Goal: Task Accomplishment & Management: Manage account settings

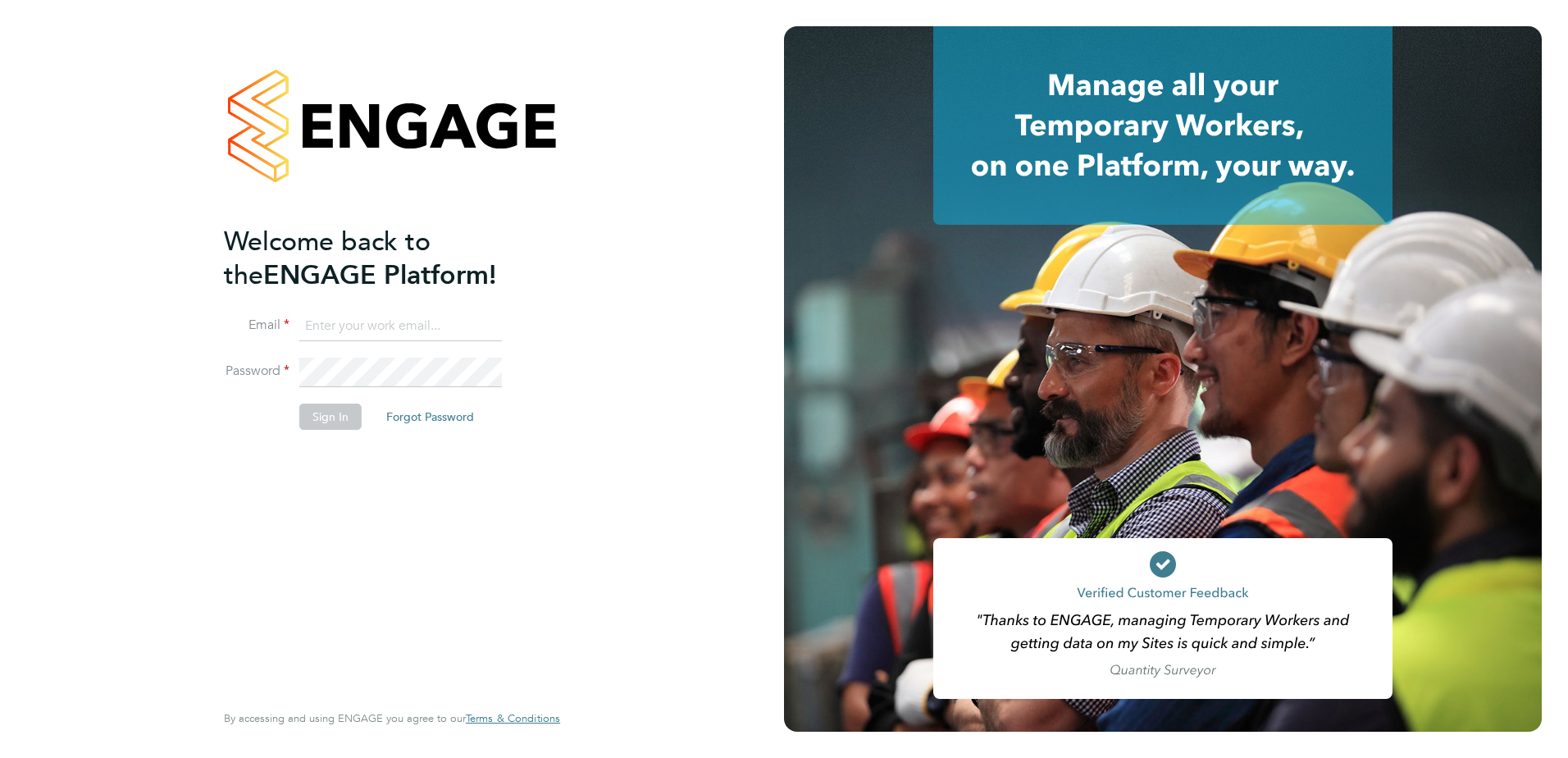
type input "[PERSON_NAME][EMAIL_ADDRESS][DOMAIN_NAME]"
click at [324, 412] on button "Sign In" at bounding box center [331, 417] width 63 height 26
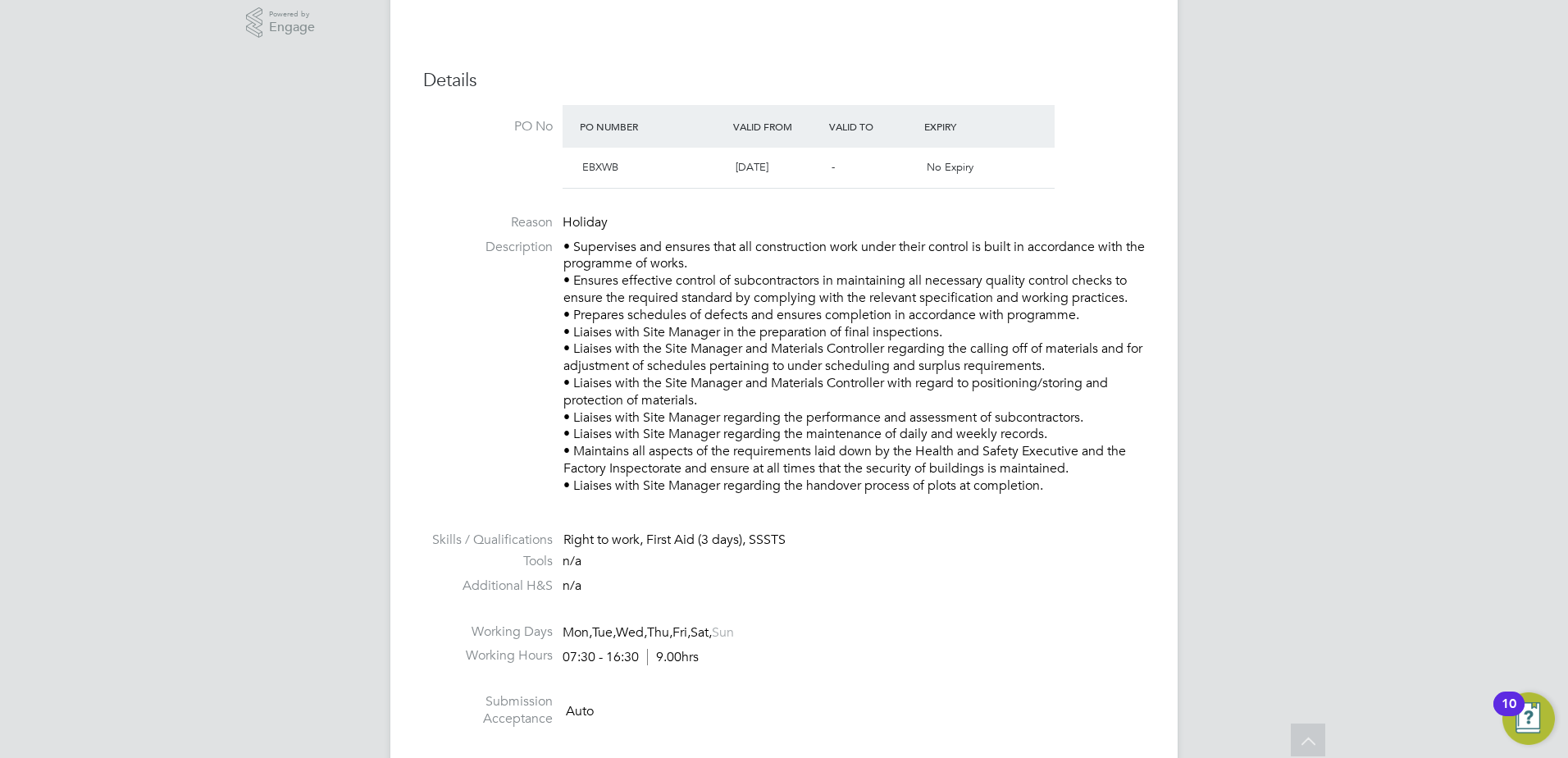
scroll to position [417, 0]
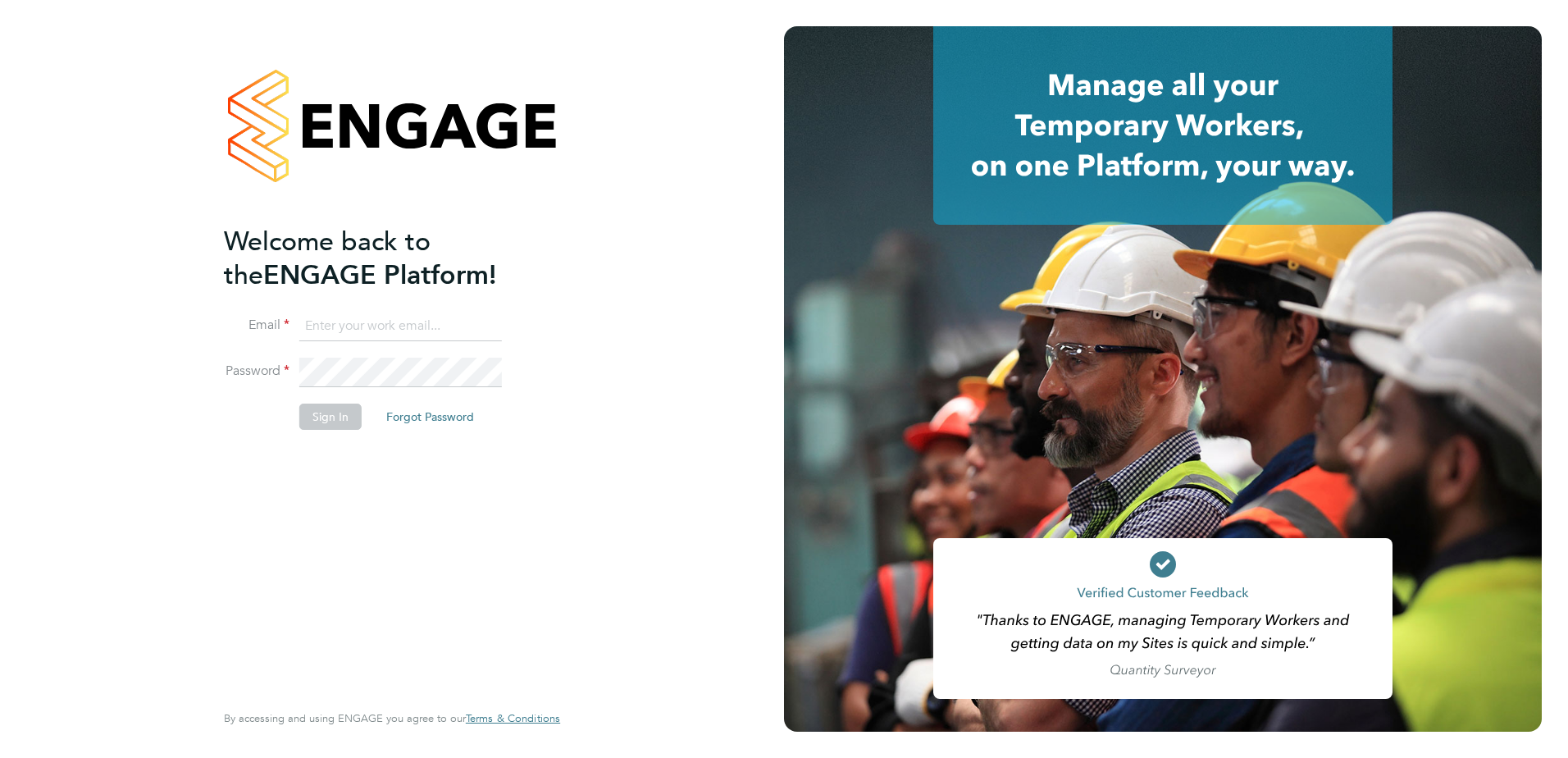
type input "[PERSON_NAME][EMAIL_ADDRESS][DOMAIN_NAME]"
click at [331, 427] on button "Sign In" at bounding box center [331, 417] width 63 height 26
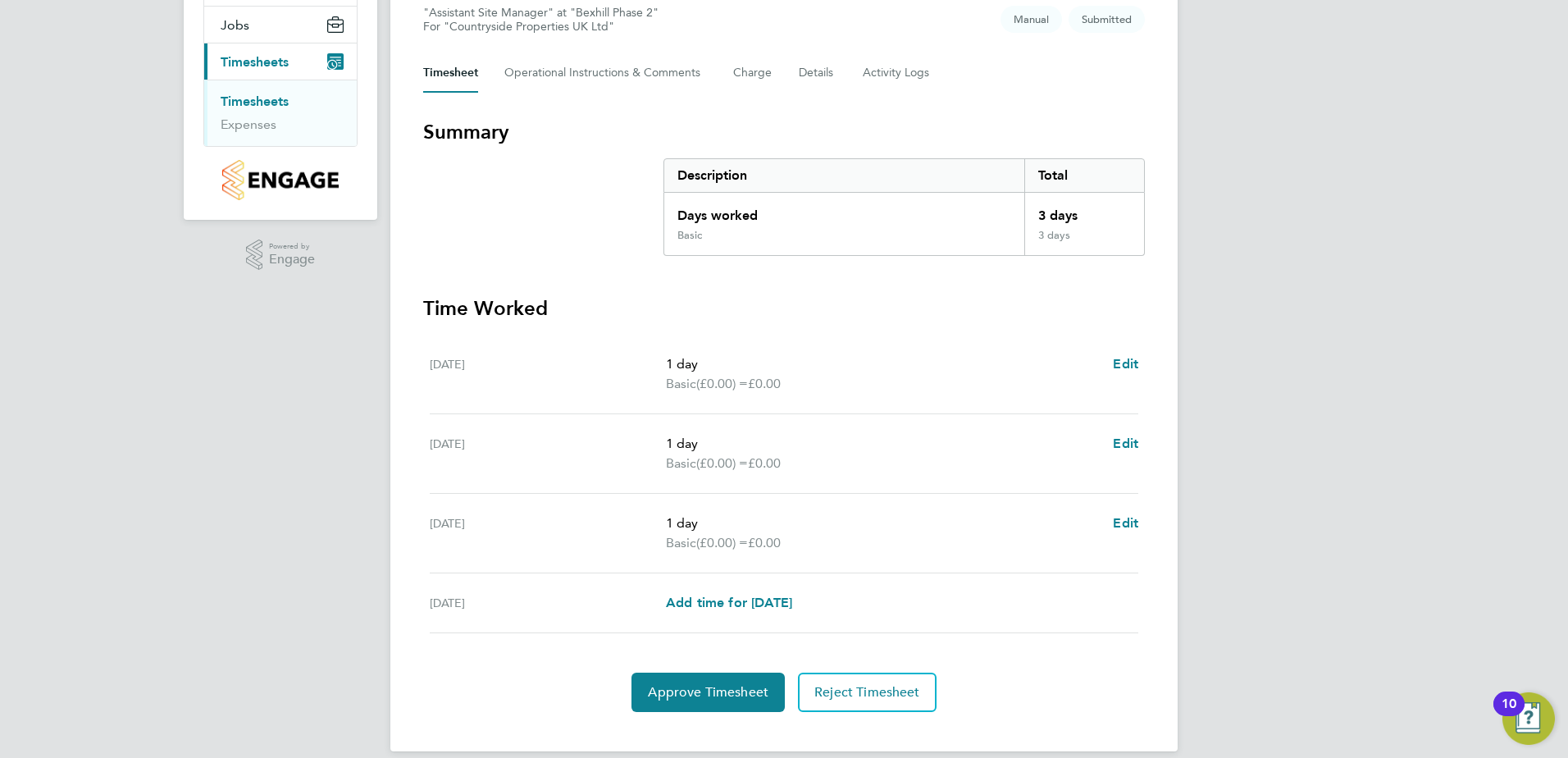
scroll to position [208, 0]
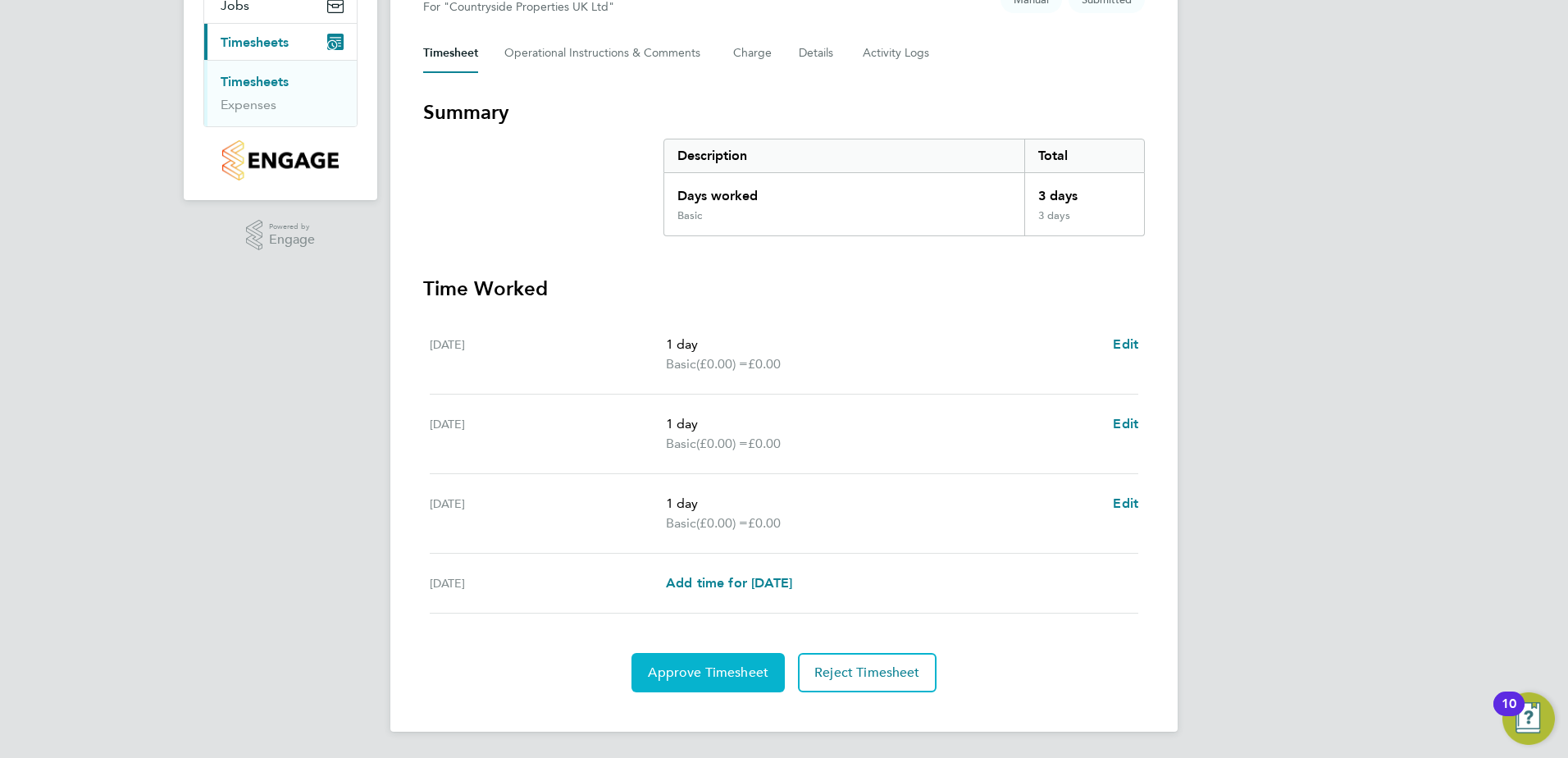
click at [700, 665] on span "Approve Timesheet" at bounding box center [708, 672] width 121 height 17
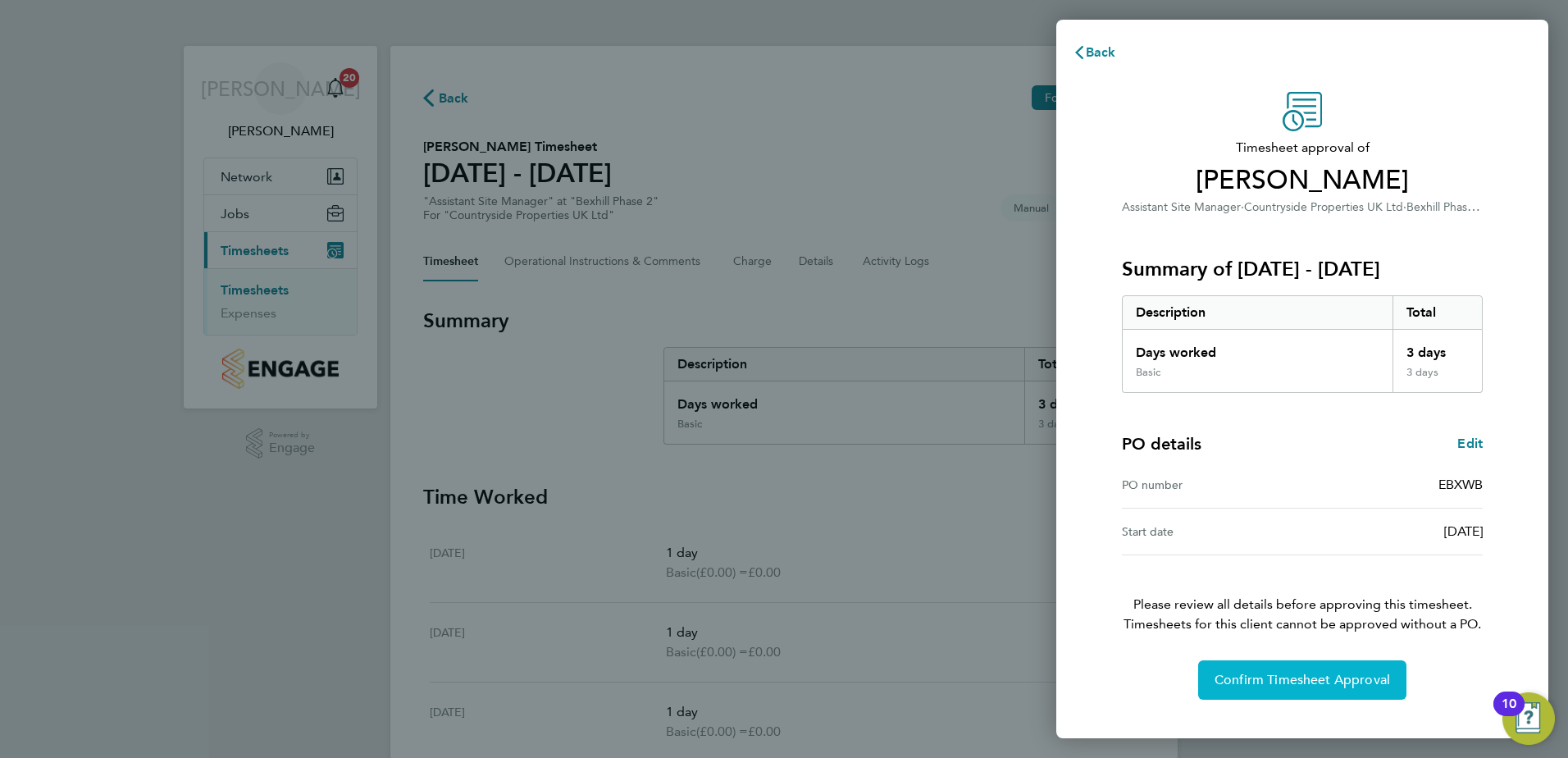
click at [1232, 681] on span "Confirm Timesheet Approval" at bounding box center [1302, 680] width 175 height 17
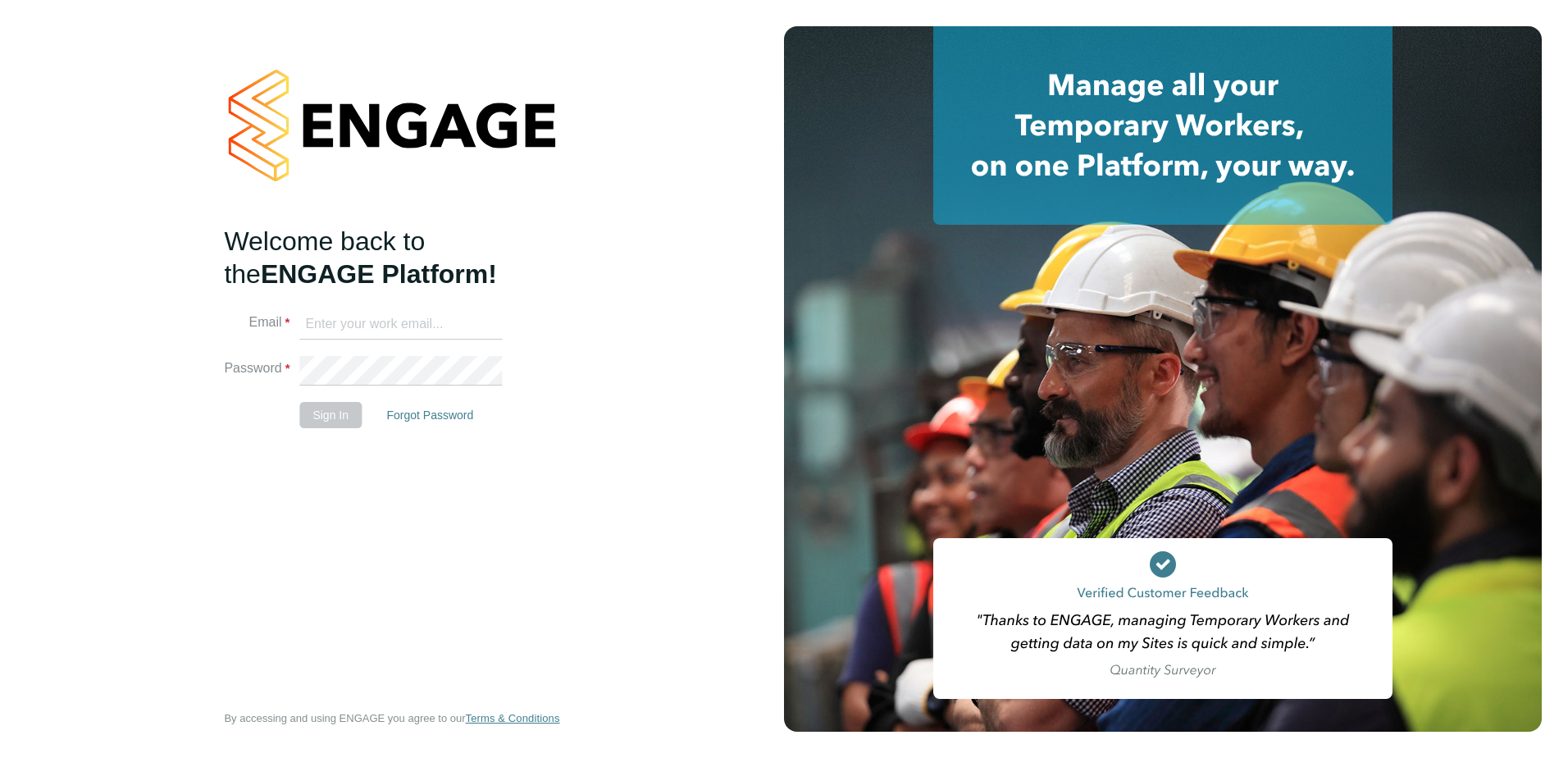
type input "[PERSON_NAME][EMAIL_ADDRESS][DOMAIN_NAME]"
click at [338, 414] on button "Sign In" at bounding box center [331, 415] width 63 height 26
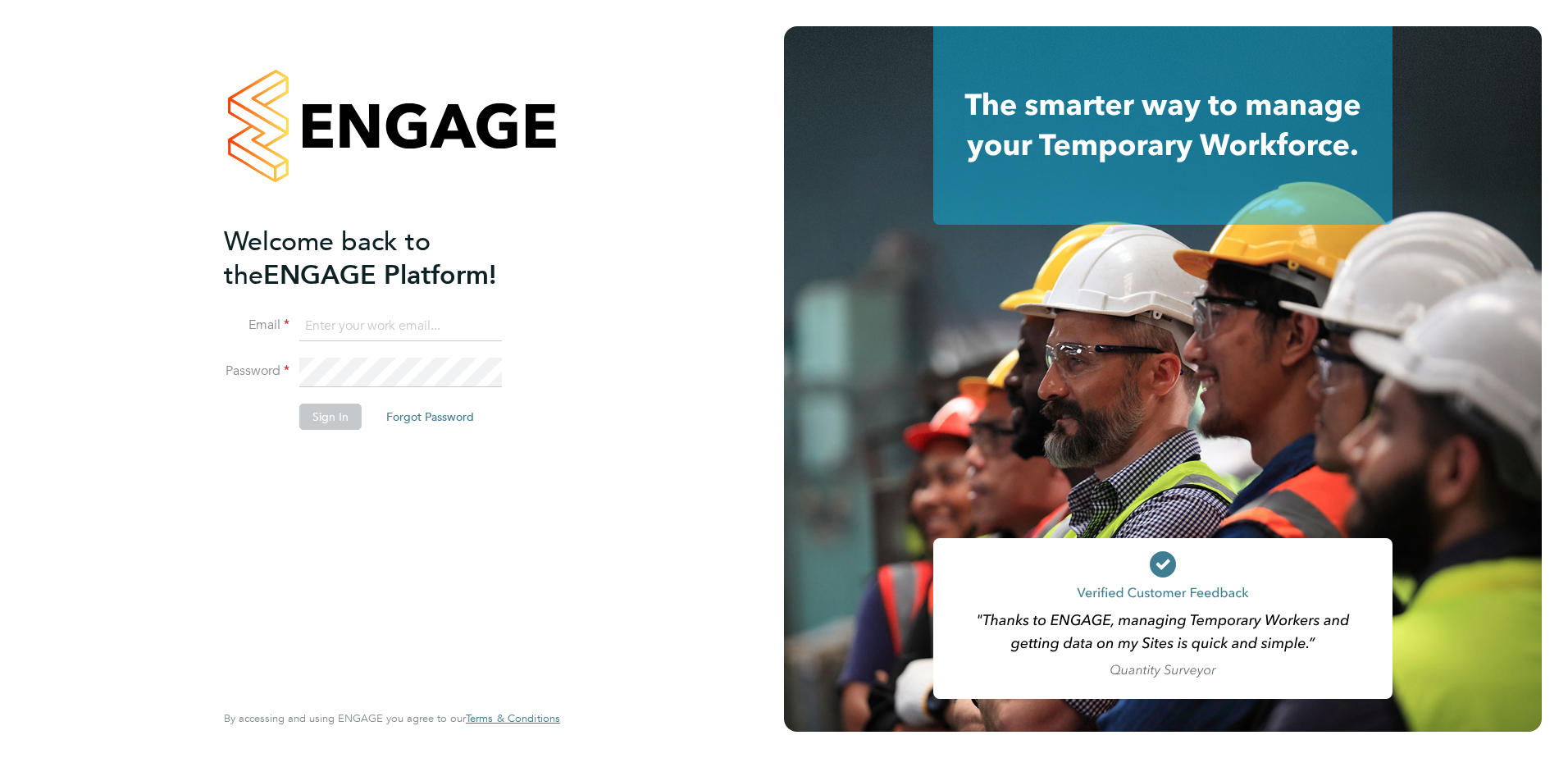
type input "[PERSON_NAME][EMAIL_ADDRESS][DOMAIN_NAME]"
click at [343, 410] on button "Sign In" at bounding box center [331, 417] width 63 height 26
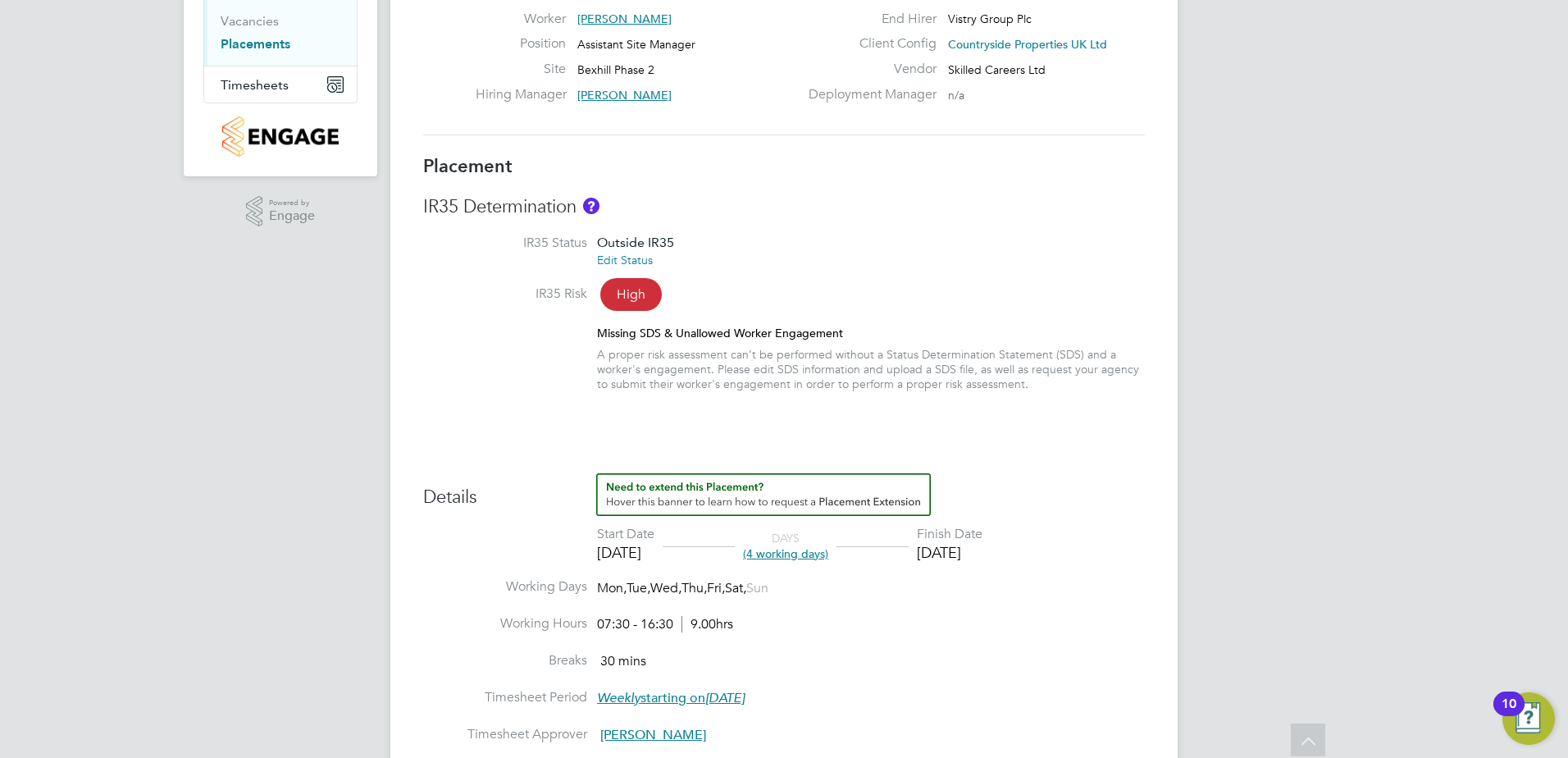
scroll to position [246, 0]
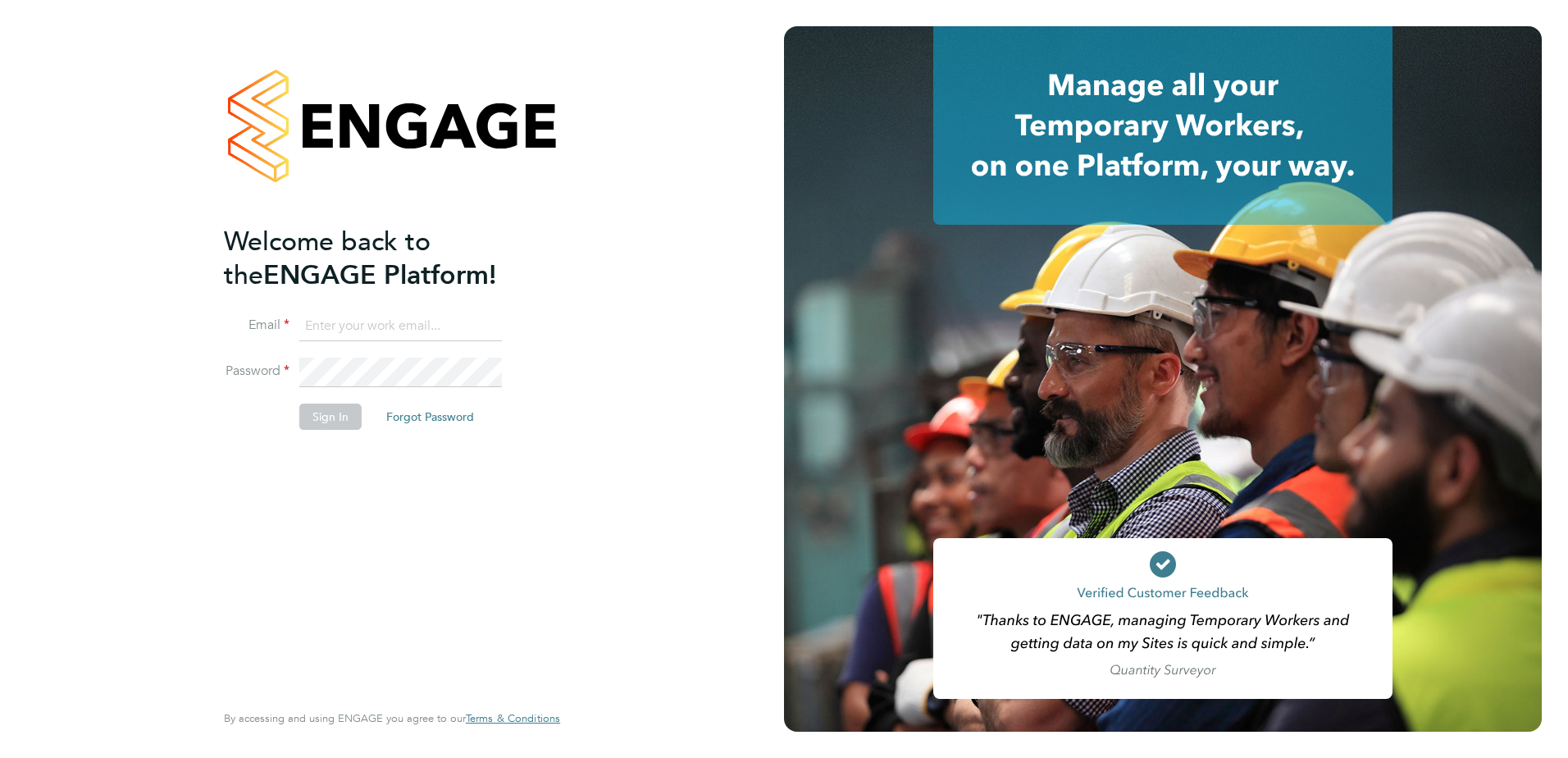
type input "john.oneill2@vistry.co.uk"
click at [341, 425] on button "Sign In" at bounding box center [331, 417] width 63 height 26
